Goal: Find specific page/section: Locate a particular part of the current website

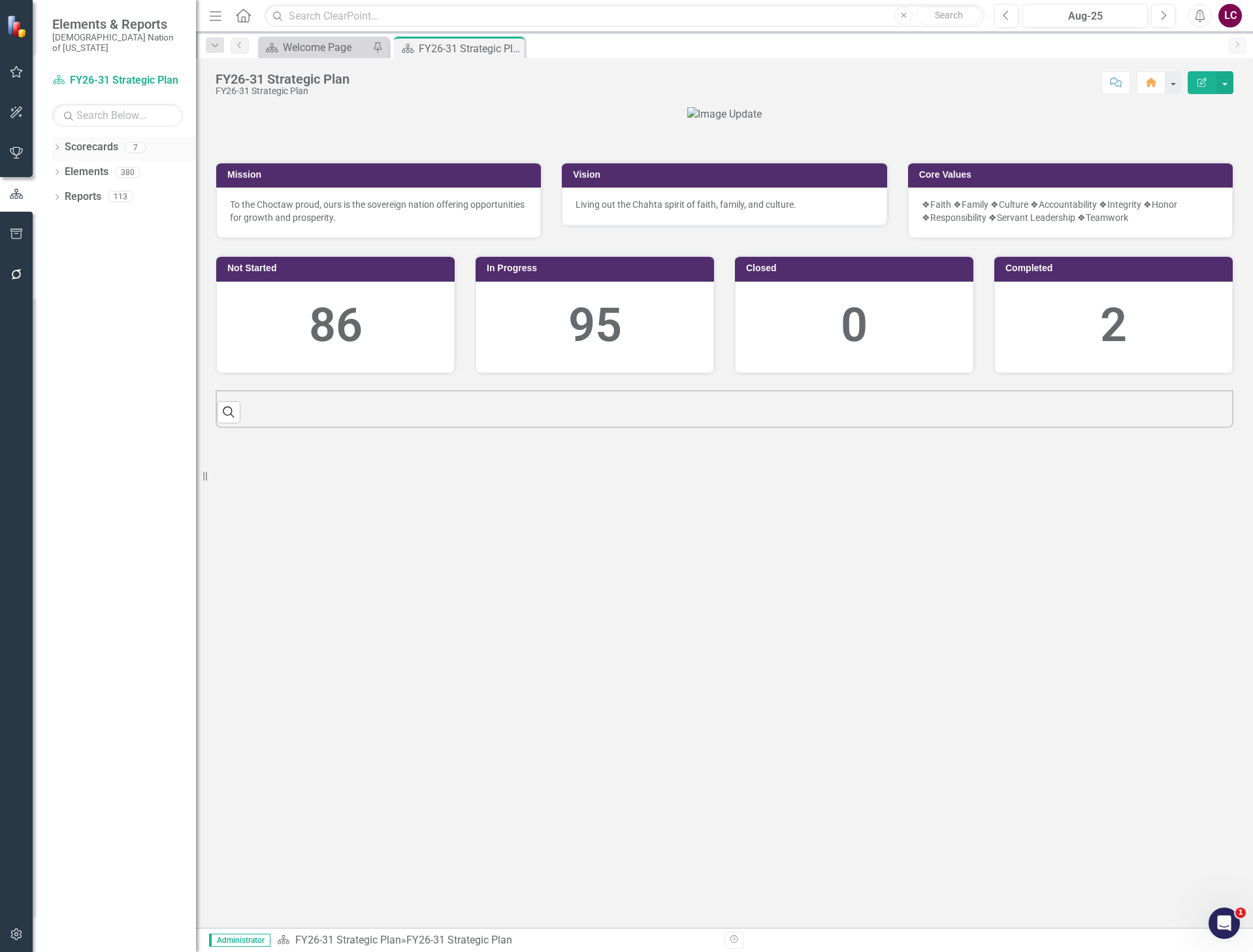
click at [54, 145] on icon "Dropdown" at bounding box center [56, 149] width 9 height 7
click at [80, 338] on link "Elements" at bounding box center [87, 345] width 44 height 15
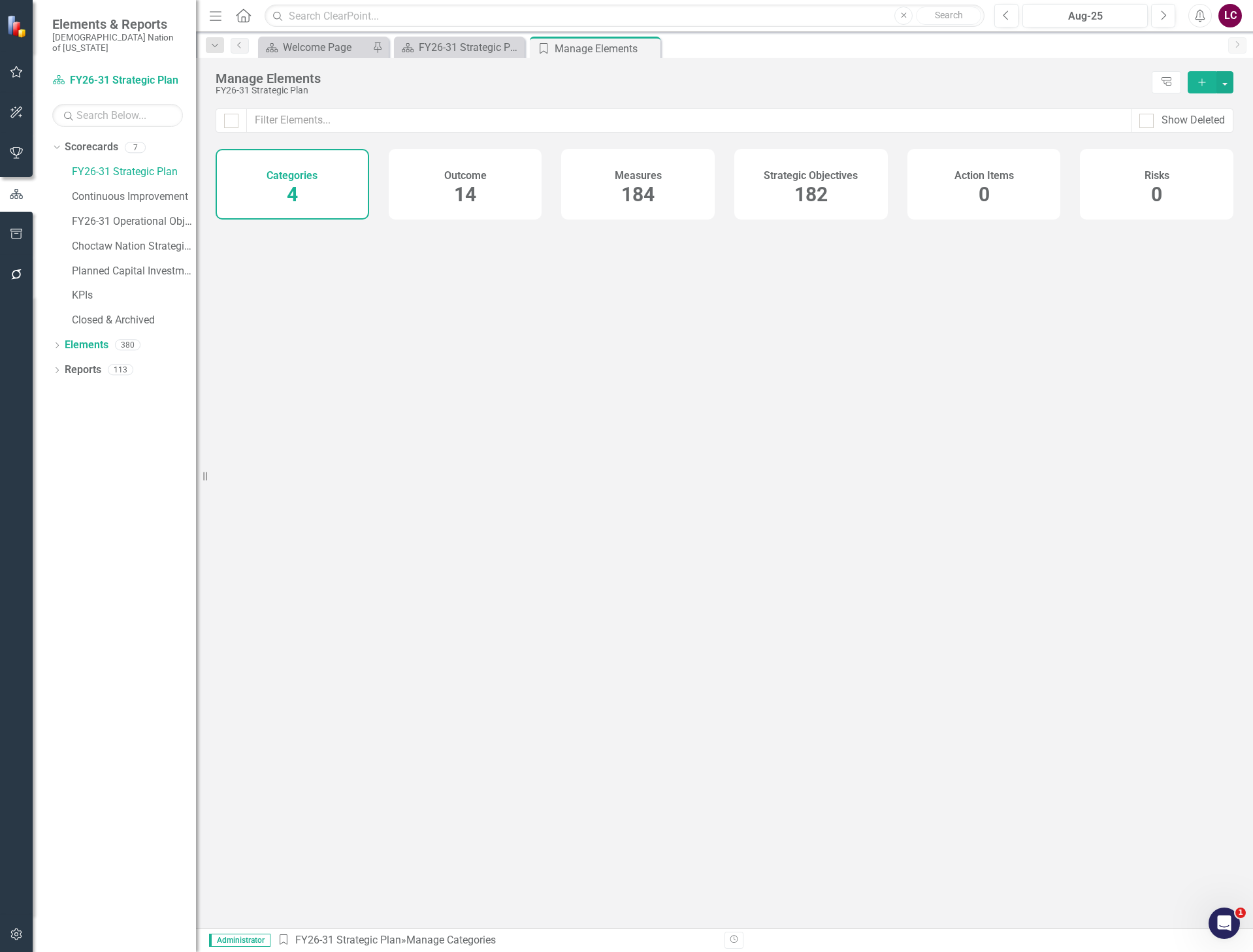
click at [809, 194] on span "182" at bounding box center [811, 194] width 33 height 23
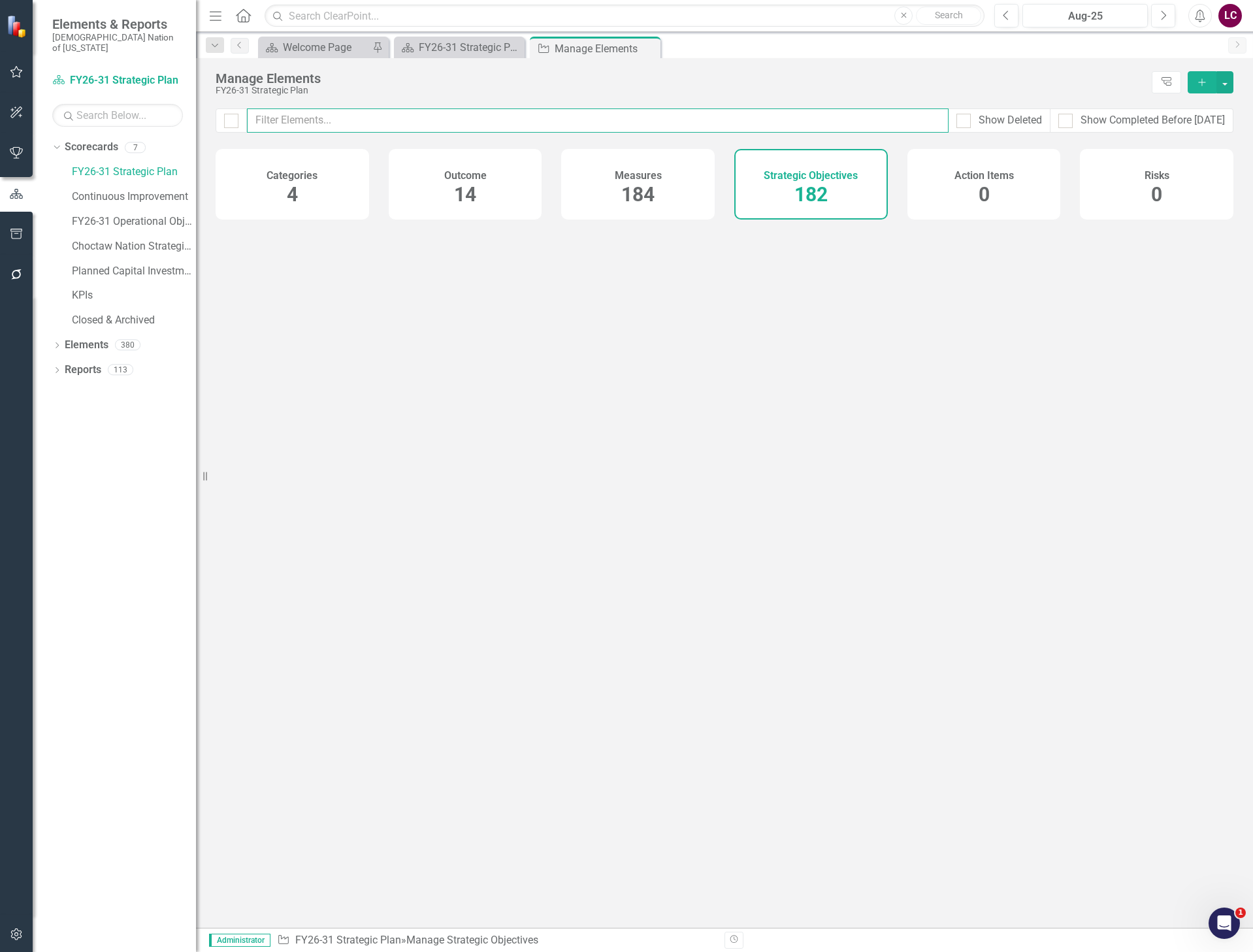
click at [774, 124] on input "text" at bounding box center [597, 120] width 701 height 24
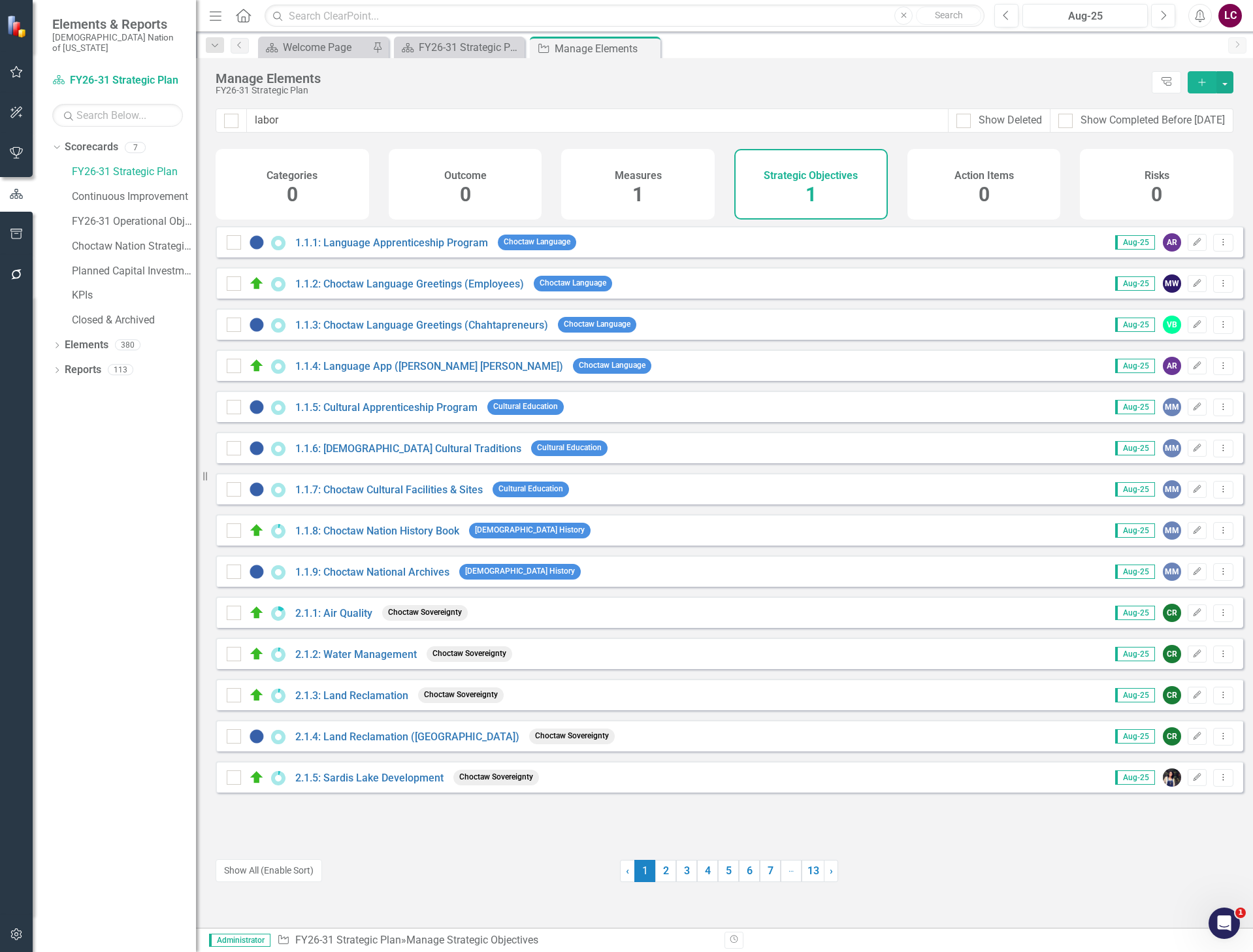
click at [805, 194] on span "1" at bounding box center [810, 194] width 11 height 23
click at [524, 117] on input "labor" at bounding box center [597, 120] width 701 height 24
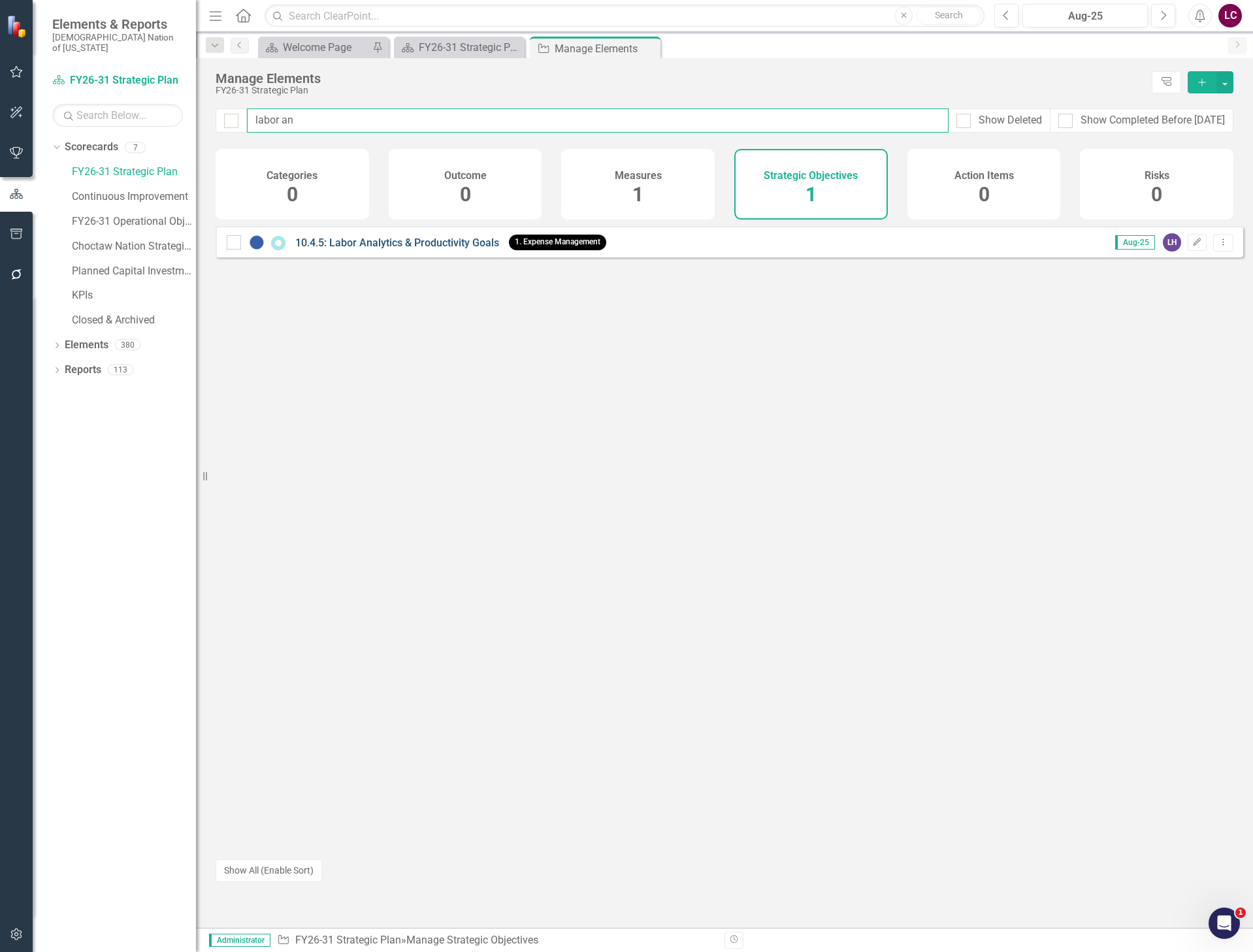
type input "labor an"
click at [443, 249] on link "10.4.5: Labor Analytics & Productivity Goals" at bounding box center [397, 242] width 204 height 12
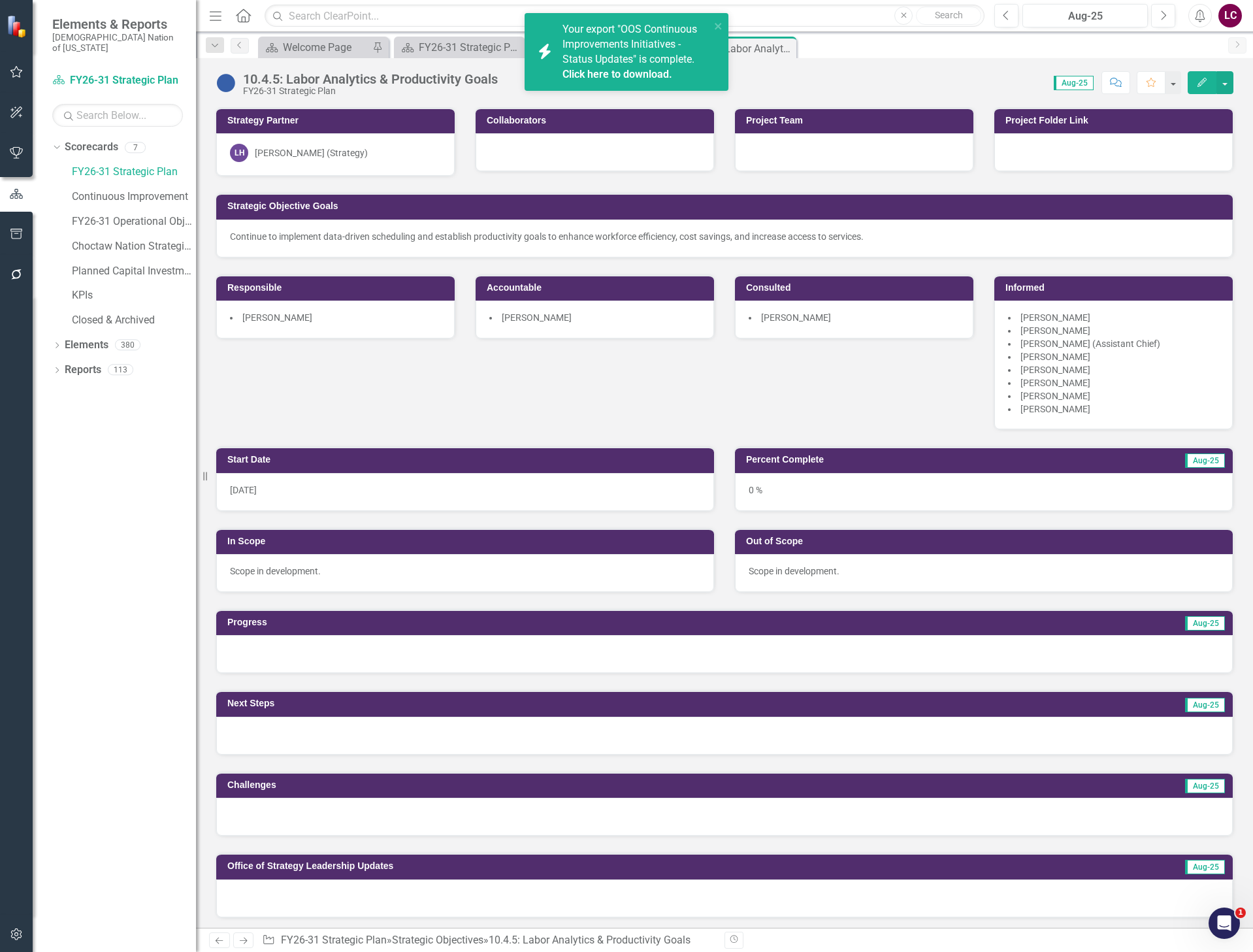
click at [910, 75] on div "Score: 0.00 Aug-25 Completed Comment Favorite Edit" at bounding box center [868, 82] width 729 height 22
